Goal: Task Accomplishment & Management: Manage account settings

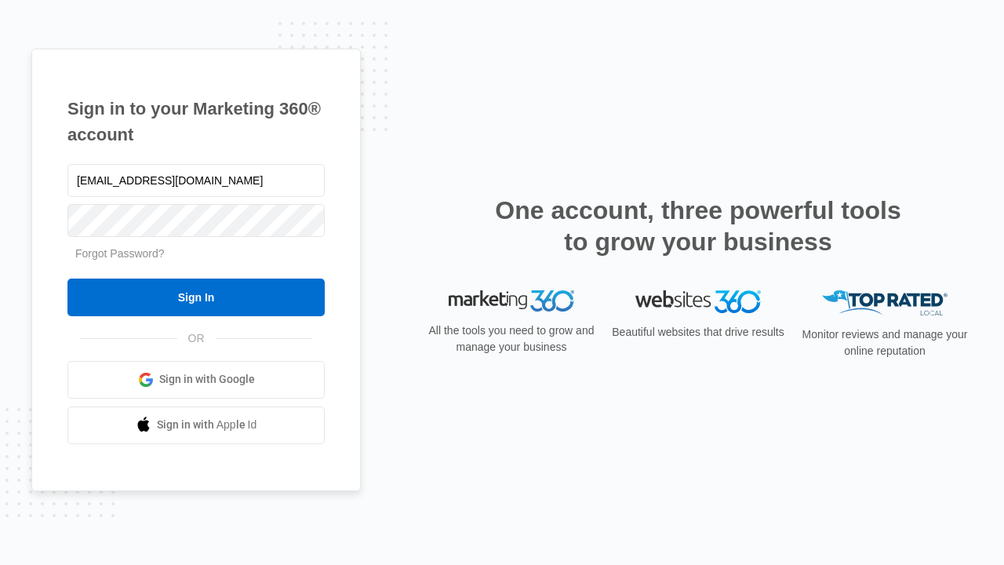
type input "dankie614@gmail.com"
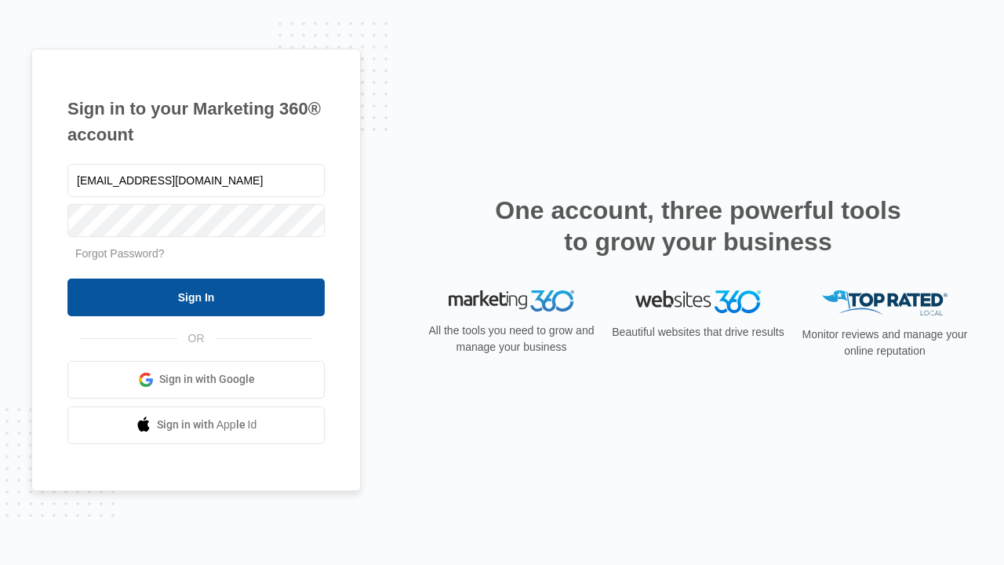
click at [196, 296] on input "Sign In" at bounding box center [195, 297] width 257 height 38
